Goal: Find specific page/section: Find specific page/section

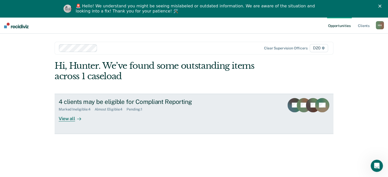
click at [65, 122] on link "4 clients may be eligible for Compliant Reporting Marked Ineligible : 4 Almost …" at bounding box center [194, 114] width 278 height 40
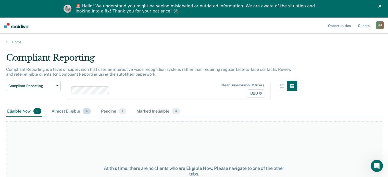
click at [60, 108] on div "Almost Eligible 4" at bounding box center [70, 111] width 41 height 11
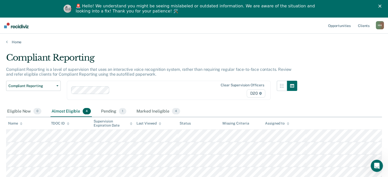
scroll to position [25, 0]
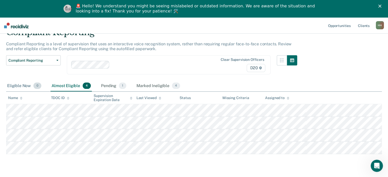
click at [24, 86] on div "Eligible Now 0" at bounding box center [24, 86] width 36 height 11
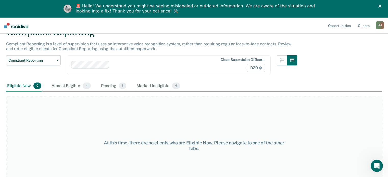
click at [108, 86] on div "Pending 1" at bounding box center [113, 86] width 27 height 11
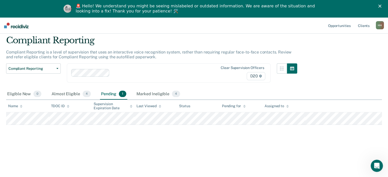
scroll to position [17, 0]
click at [144, 90] on div "Marked Ineligible 4" at bounding box center [158, 94] width 46 height 11
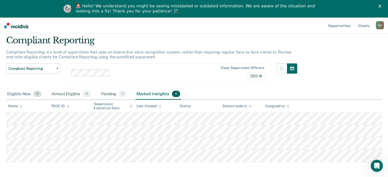
click at [25, 95] on div "Eligible Now 0" at bounding box center [24, 94] width 36 height 11
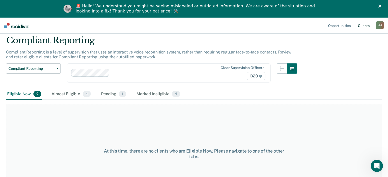
click at [361, 26] on link "Client s" at bounding box center [363, 25] width 14 height 16
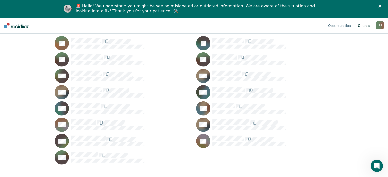
scroll to position [1500, 0]
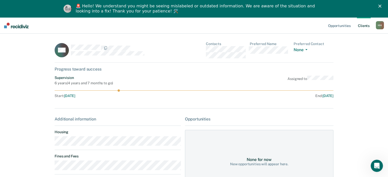
click at [381, 6] on icon "Close" at bounding box center [379, 6] width 3 height 3
